Goal: Task Accomplishment & Management: Manage account settings

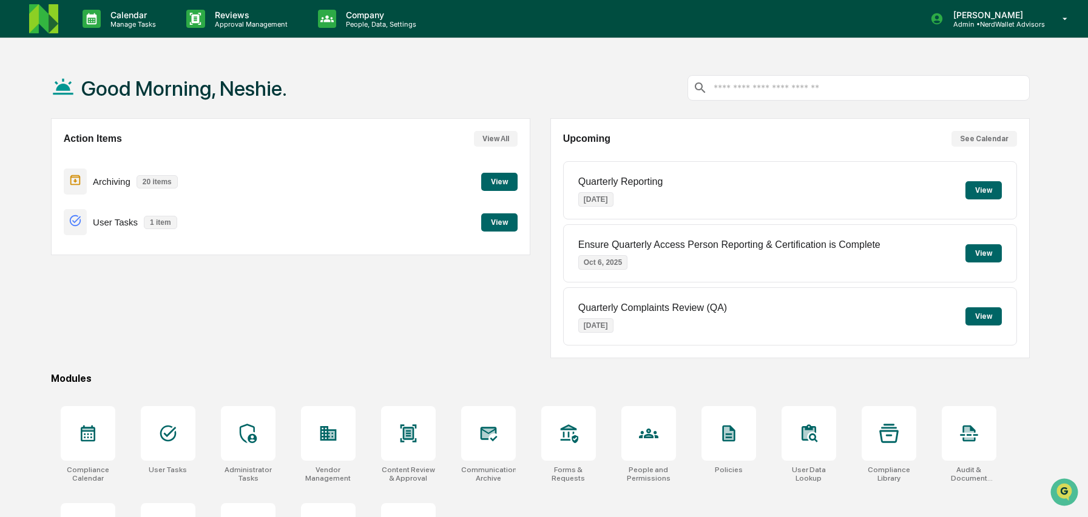
click at [986, 194] on button "View" at bounding box center [983, 190] width 36 height 18
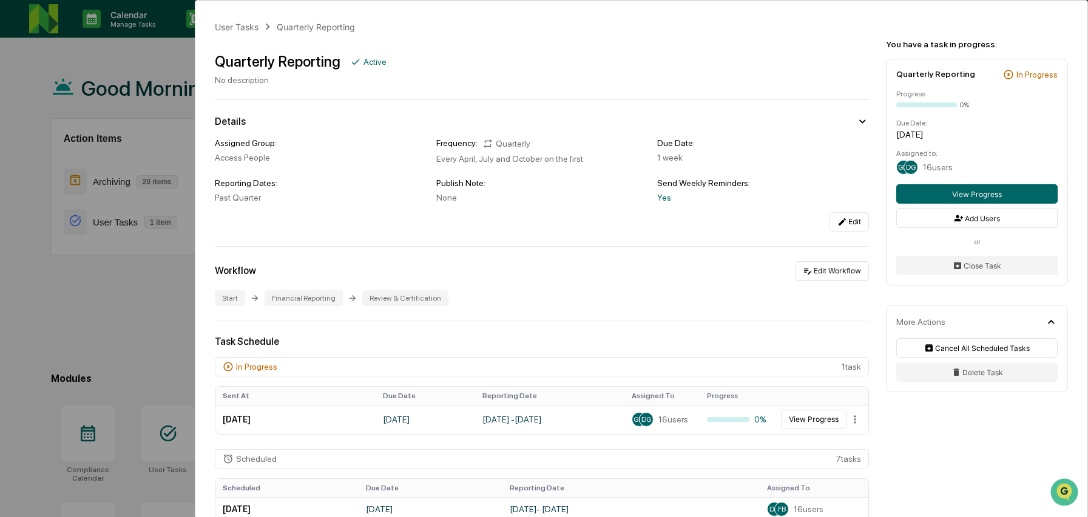
click at [113, 343] on div "User Tasks Quarterly Reporting Quarterly Reporting Active No description Detail…" at bounding box center [544, 258] width 1088 height 517
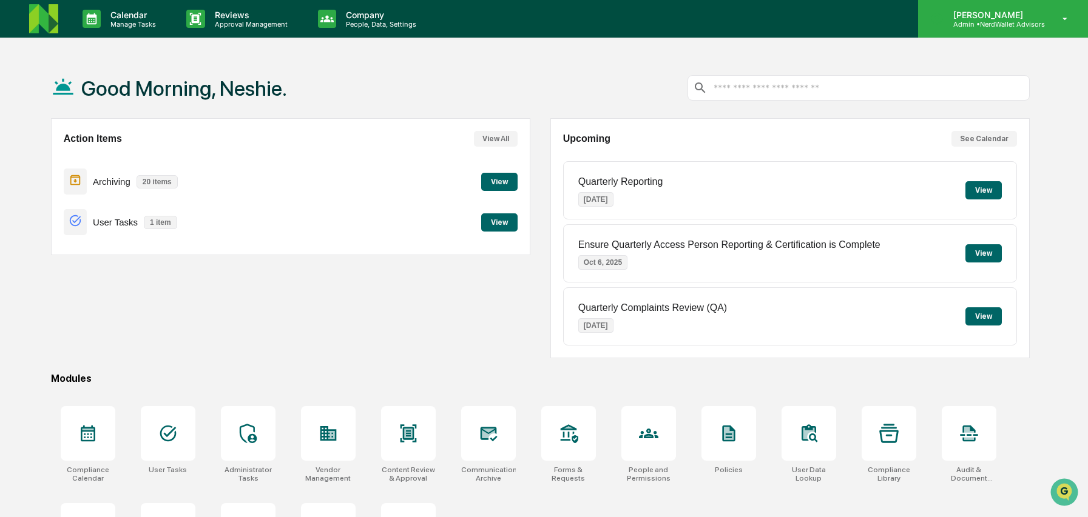
click at [986, 12] on p "[PERSON_NAME]" at bounding box center [993, 15] width 101 height 10
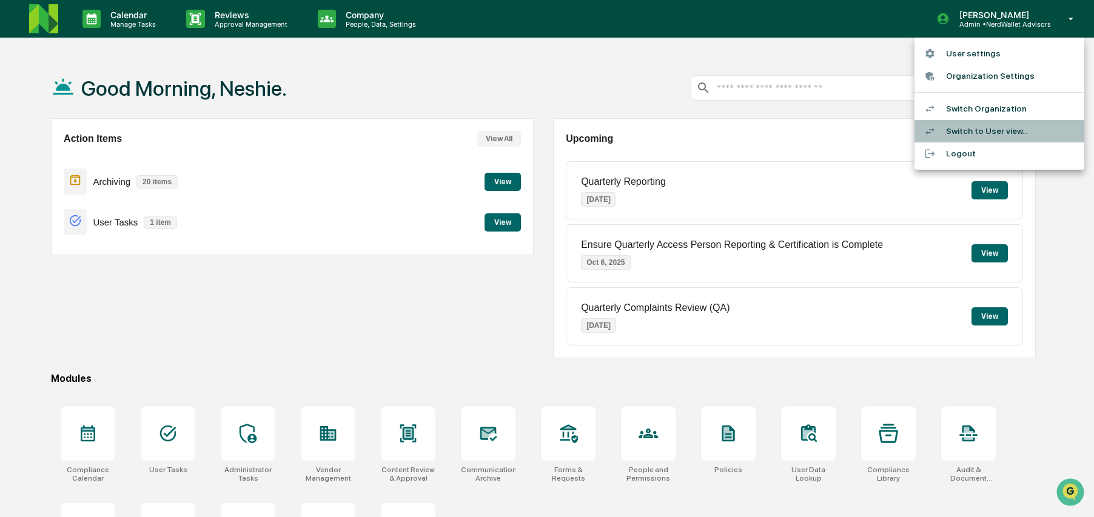
click at [988, 132] on li "Switch to User view..." at bounding box center [1000, 131] width 170 height 22
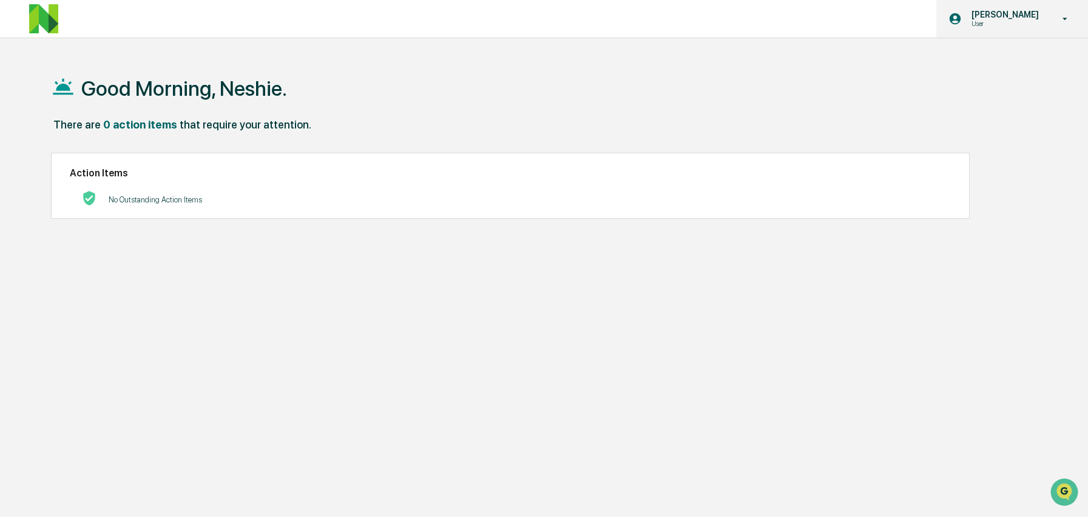
click at [1018, 12] on p "[PERSON_NAME]" at bounding box center [1003, 15] width 83 height 10
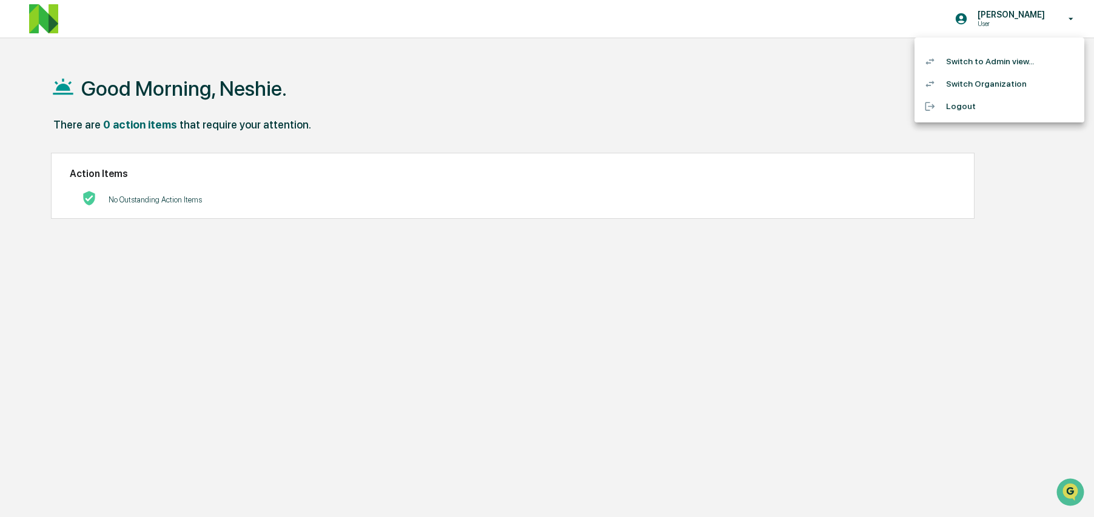
click at [962, 109] on li "Logout" at bounding box center [1000, 106] width 170 height 22
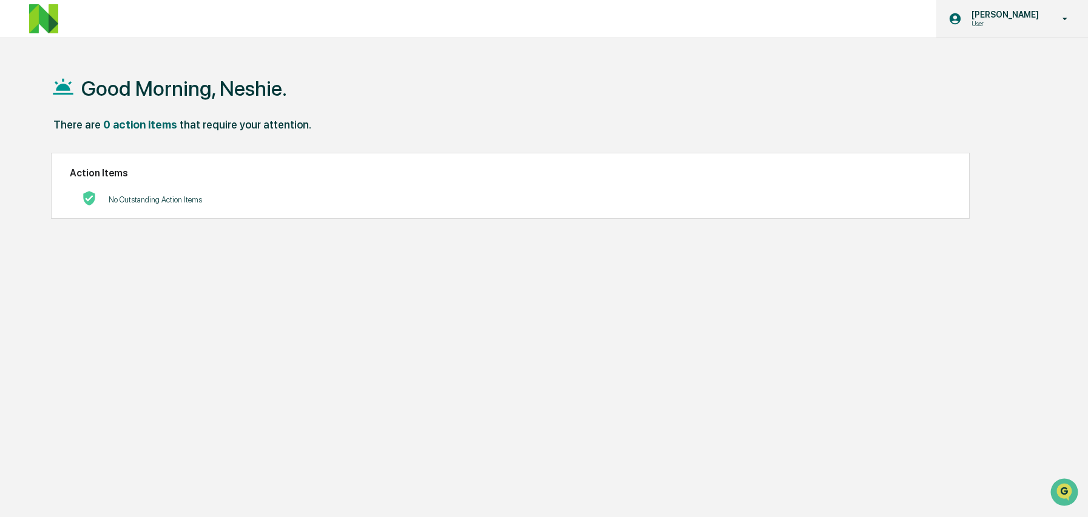
click at [999, 16] on p "[PERSON_NAME]" at bounding box center [1003, 15] width 83 height 10
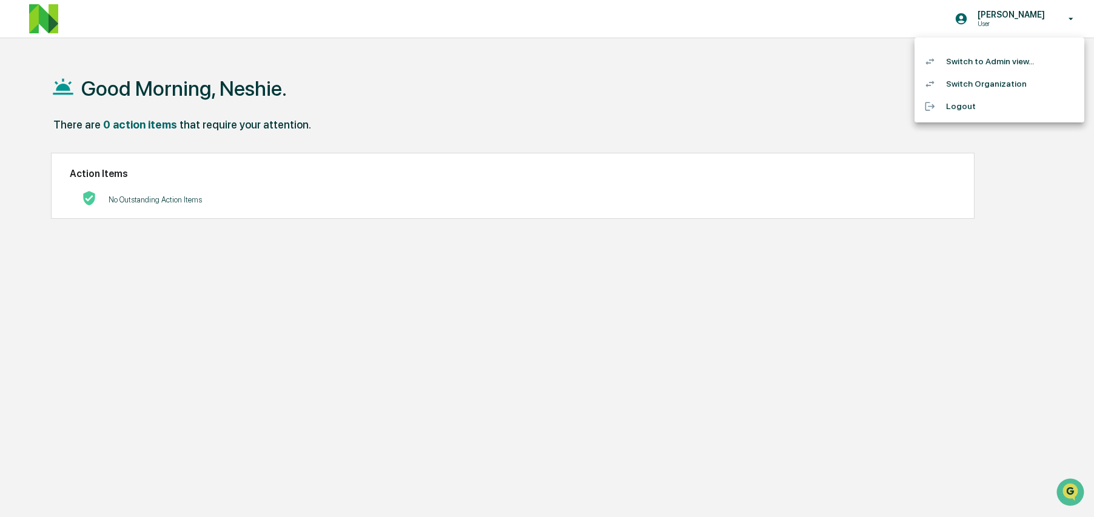
click at [996, 87] on li "Switch Organization" at bounding box center [1000, 84] width 170 height 22
